Goal: Task Accomplishment & Management: Manage account settings

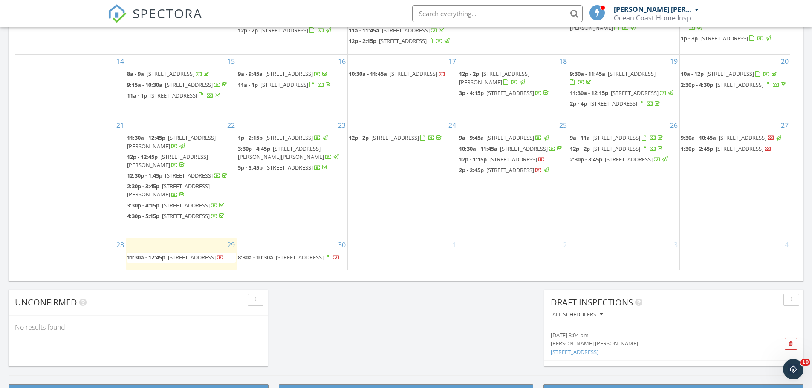
scroll to position [45, 0]
click at [279, 257] on span "4331 NW 27th St, Lauderhill 33313" at bounding box center [300, 258] width 48 height 8
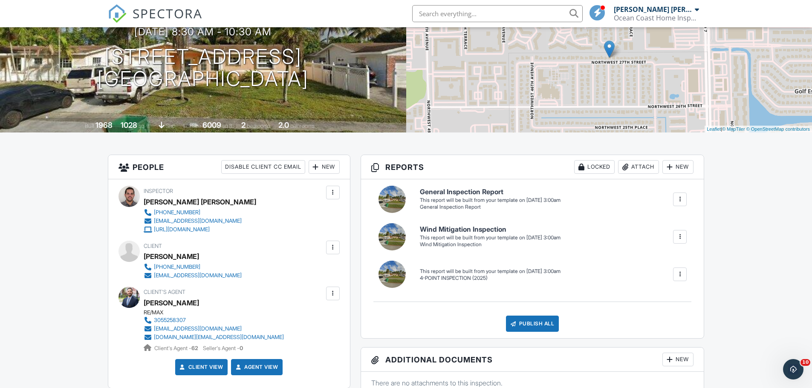
scroll to position [128, 0]
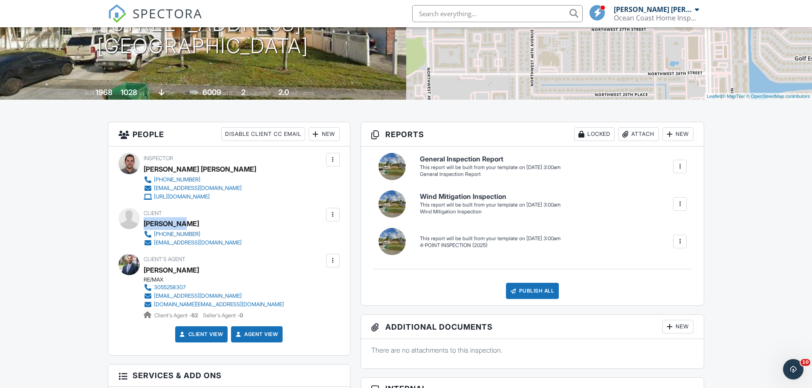
drag, startPoint x: 144, startPoint y: 223, endPoint x: 194, endPoint y: 224, distance: 49.4
click at [194, 224] on div "[PERSON_NAME]" at bounding box center [196, 223] width 105 height 13
copy div "[PERSON_NAME]"
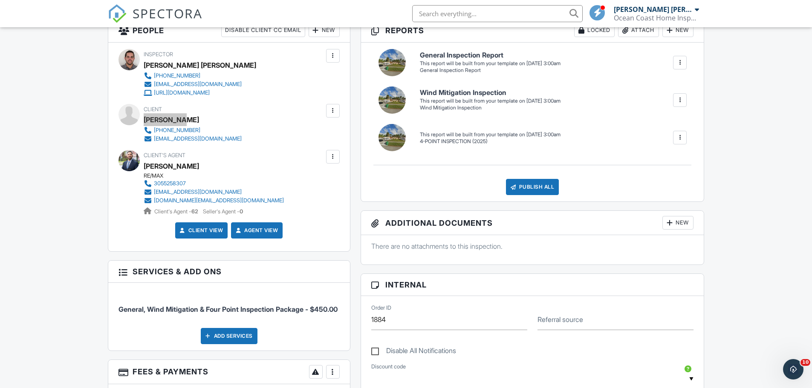
scroll to position [0, 0]
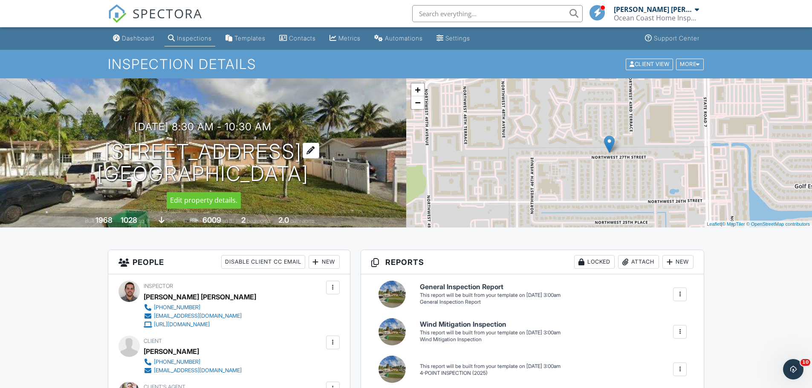
click at [167, 153] on h1 "4331 NW 27th St Lauderhill, FL 33313" at bounding box center [202, 163] width 211 height 45
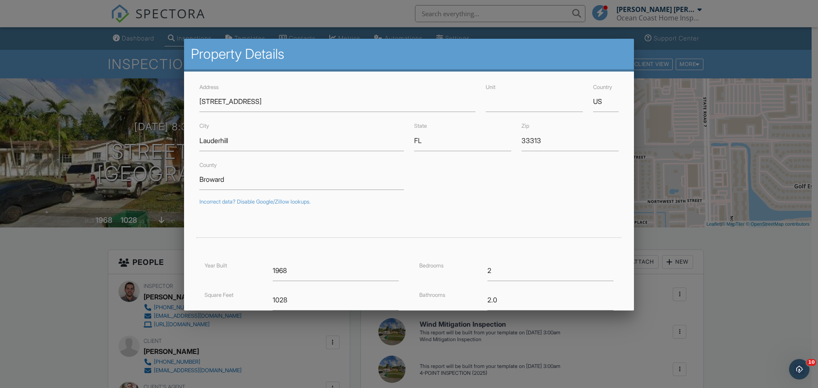
click at [95, 104] on div at bounding box center [409, 199] width 818 height 485
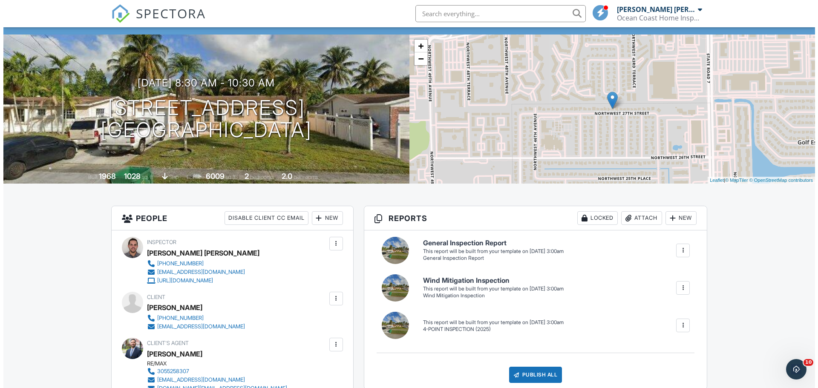
scroll to position [43, 0]
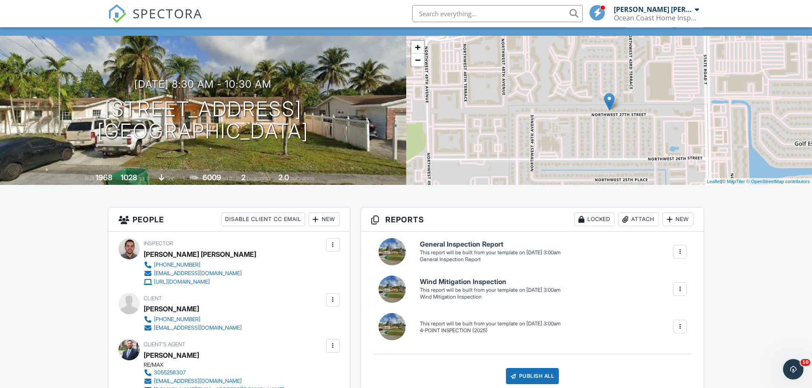
click at [639, 219] on div "Attach" at bounding box center [638, 220] width 41 height 14
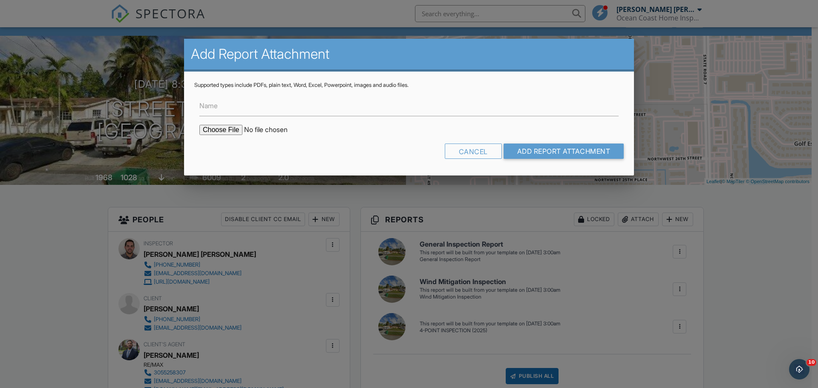
click at [218, 130] on input "file" at bounding box center [271, 130] width 145 height 10
type input "C:\fakepath\Roof Permit.png"
click at [558, 151] on input "Add Report Attachment" at bounding box center [564, 151] width 121 height 15
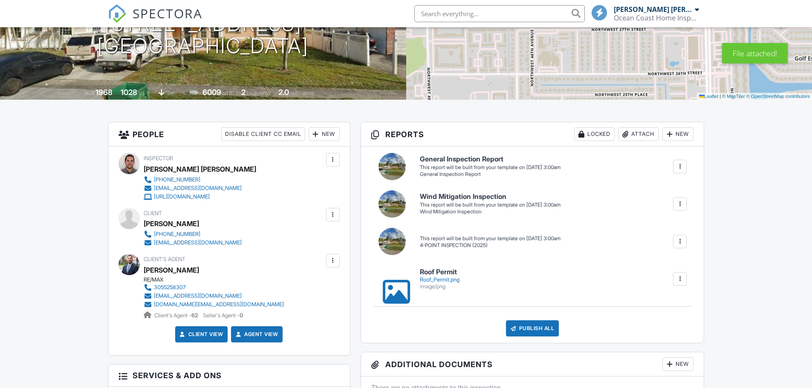
click at [444, 272] on h6 "Roof Permit" at bounding box center [440, 273] width 40 height 8
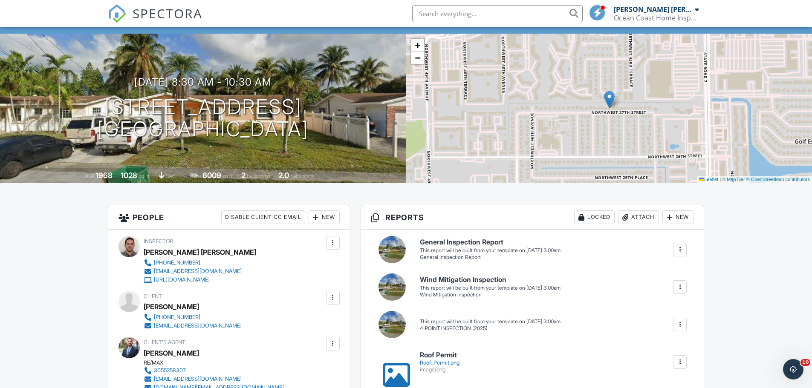
scroll to position [43, 0]
